Goal: Information Seeking & Learning: Learn about a topic

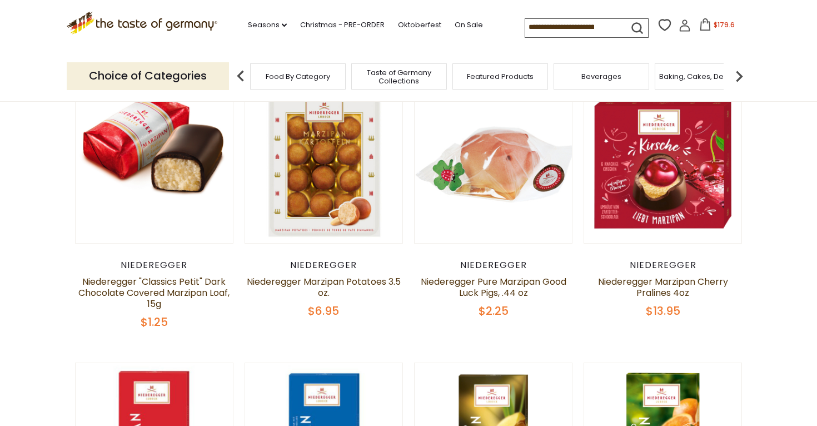
scroll to position [367, 0]
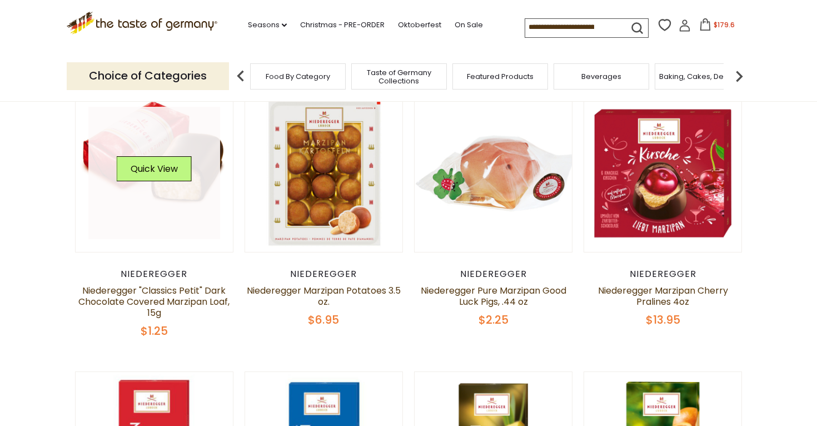
click at [107, 140] on link at bounding box center [154, 173] width 132 height 132
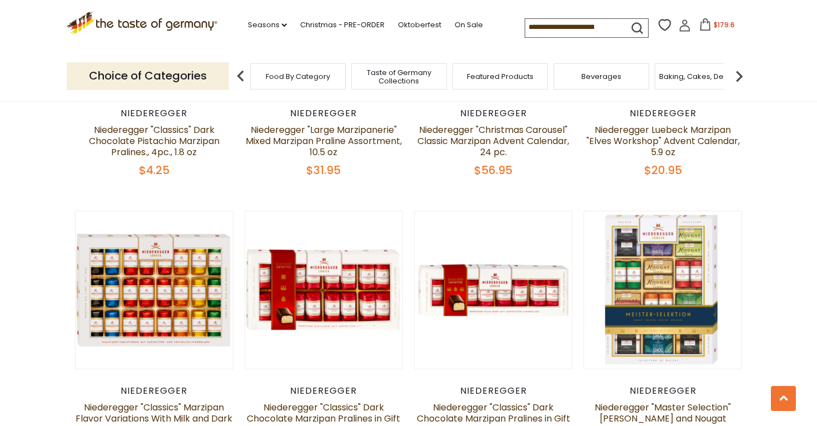
scroll to position [1614, 0]
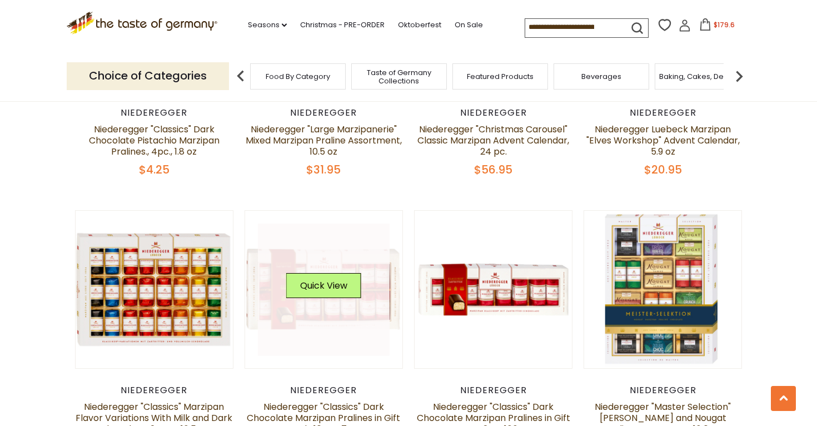
click at [306, 262] on link at bounding box center [324, 289] width 132 height 132
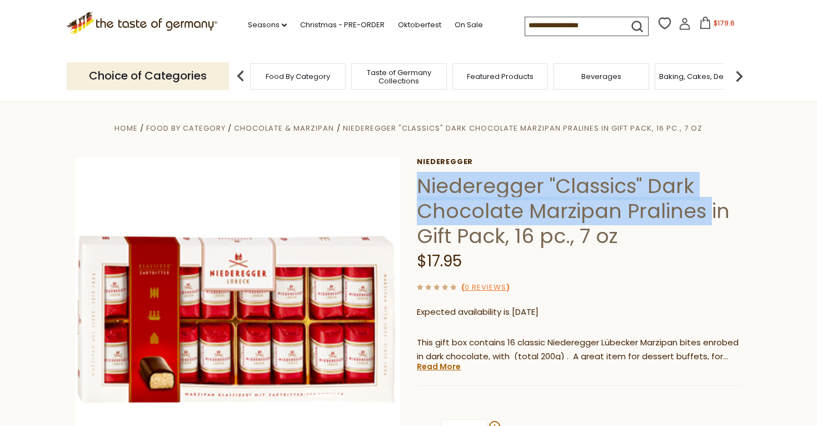
drag, startPoint x: 418, startPoint y: 188, endPoint x: 705, endPoint y: 213, distance: 288.5
click at [705, 213] on h1 "Niederegger "Classics" Dark Chocolate Marzipan Pralines in Gift Pack, 16 pc., 7…" at bounding box center [579, 210] width 325 height 75
copy h1 "Niederegger "Classics" Dark Chocolate Marzipan Pralines"
